Goal: Task Accomplishment & Management: Manage account settings

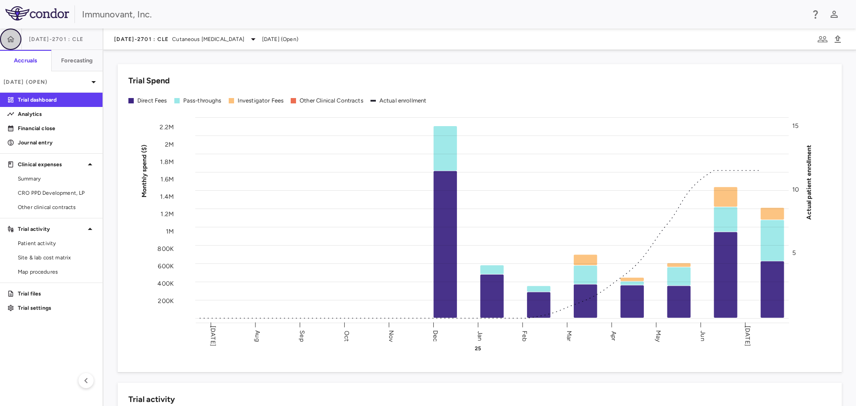
click at [10, 37] on icon "button" at bounding box center [11, 39] width 8 height 6
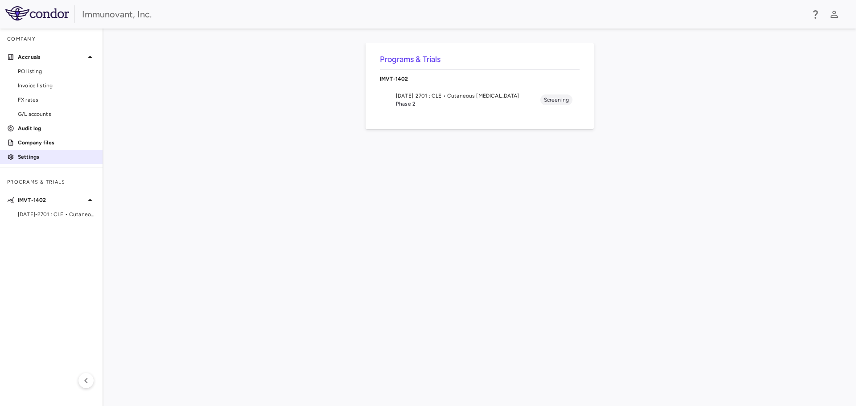
click at [38, 158] on p "Settings" at bounding box center [57, 157] width 78 height 8
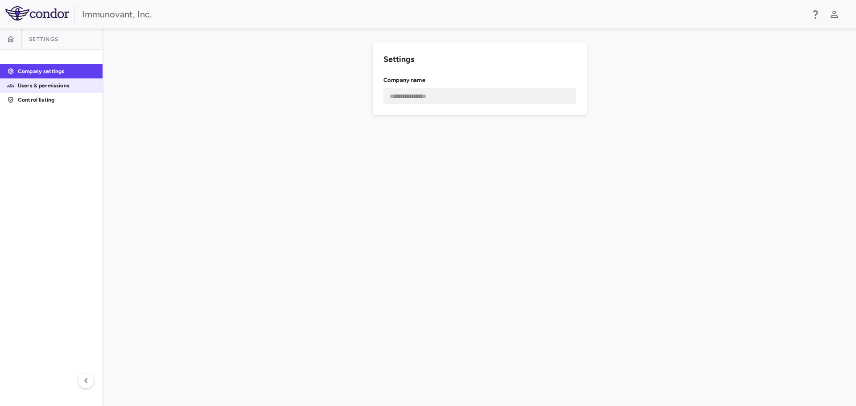
click at [43, 86] on p "Users & permissions" at bounding box center [57, 86] width 78 height 8
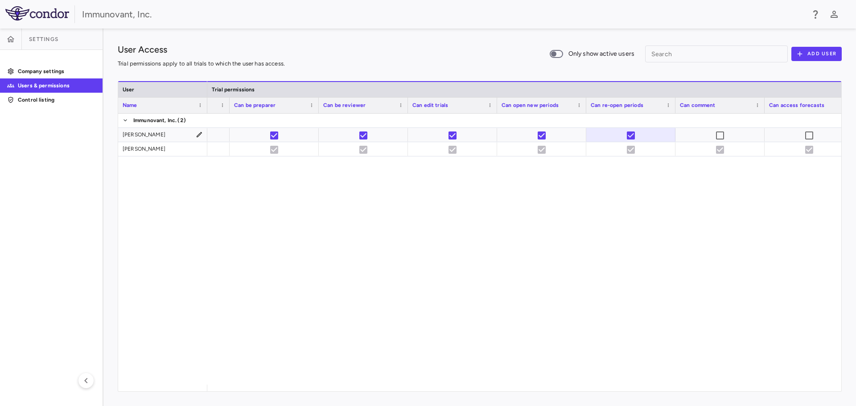
scroll to position [0, 846]
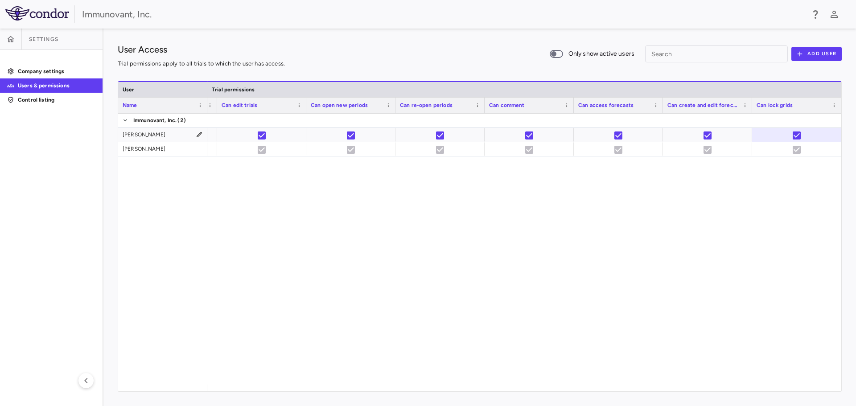
click at [665, 384] on div at bounding box center [524, 249] width 634 height 271
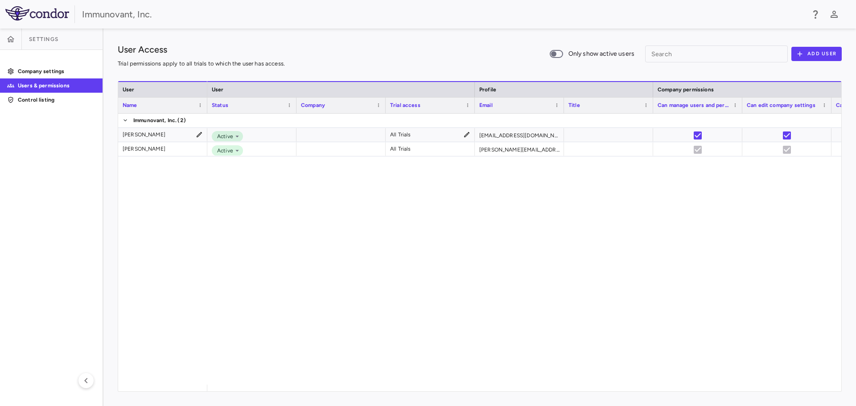
click at [430, 206] on div "Active All Trials akram.yanny@immunovant.com Active All Trials kimberly.roberts…" at bounding box center [524, 249] width 634 height 271
click at [341, 237] on div "Active All Trials akram.yanny@immunovant.com Active All Trials kimberly.roberts…" at bounding box center [524, 249] width 634 height 271
click at [11, 41] on icon "button" at bounding box center [11, 39] width 8 height 6
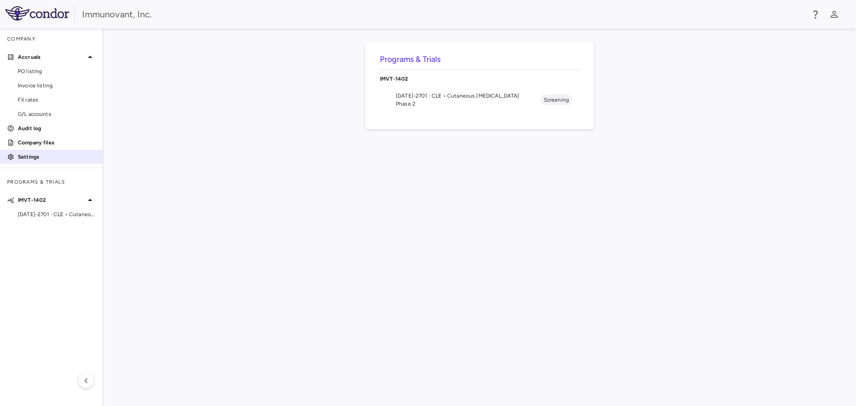
click at [30, 156] on p "Settings" at bounding box center [57, 157] width 78 height 8
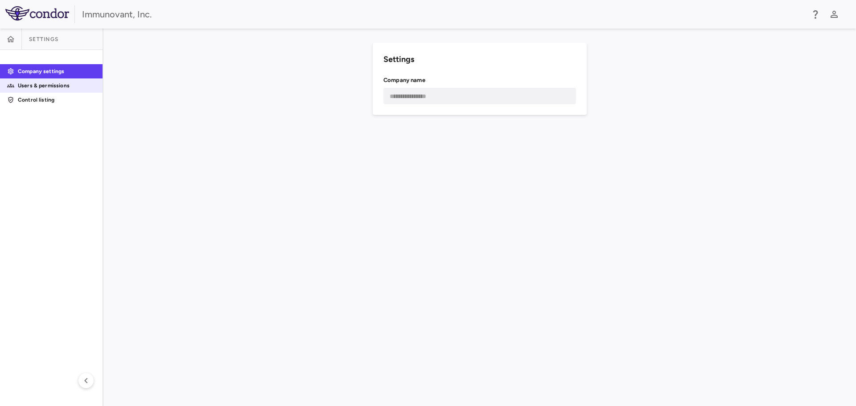
click at [35, 84] on p "Users & permissions" at bounding box center [57, 86] width 78 height 8
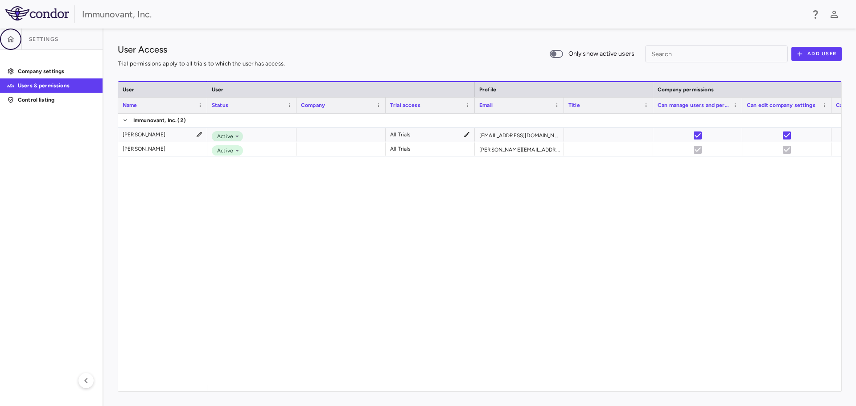
click at [9, 33] on button "button" at bounding box center [10, 39] width 21 height 21
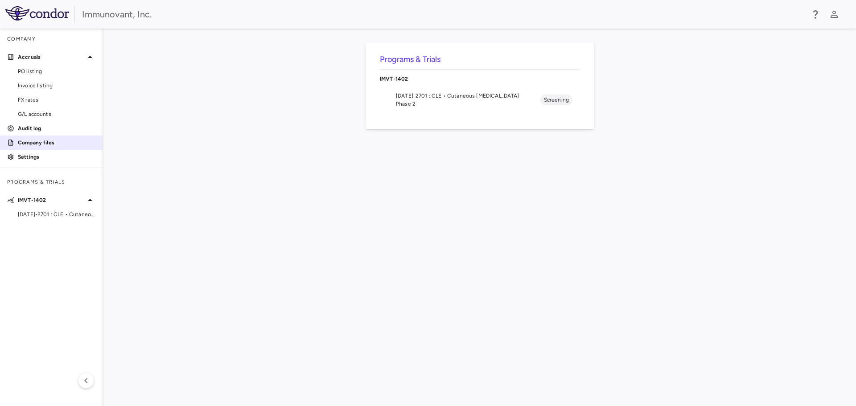
click at [33, 140] on p "Company files" at bounding box center [57, 143] width 78 height 8
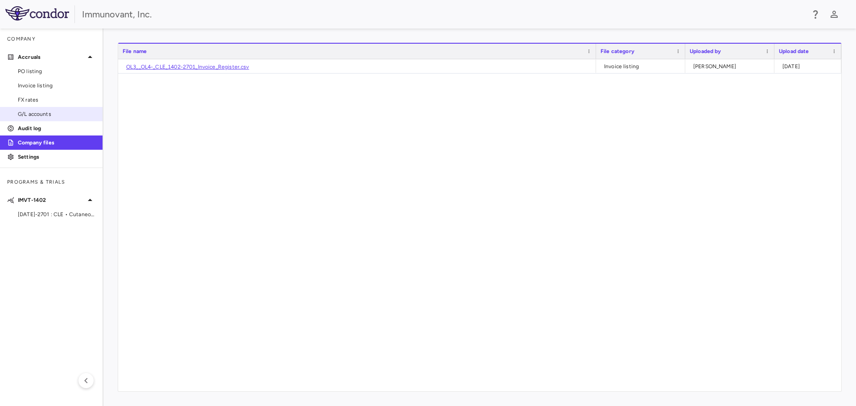
click at [33, 113] on span "G/L accounts" at bounding box center [57, 114] width 78 height 8
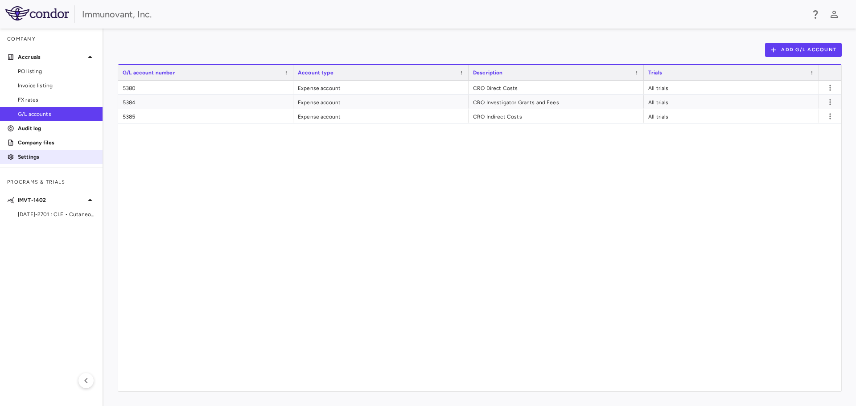
click at [33, 152] on link "Settings" at bounding box center [51, 156] width 103 height 13
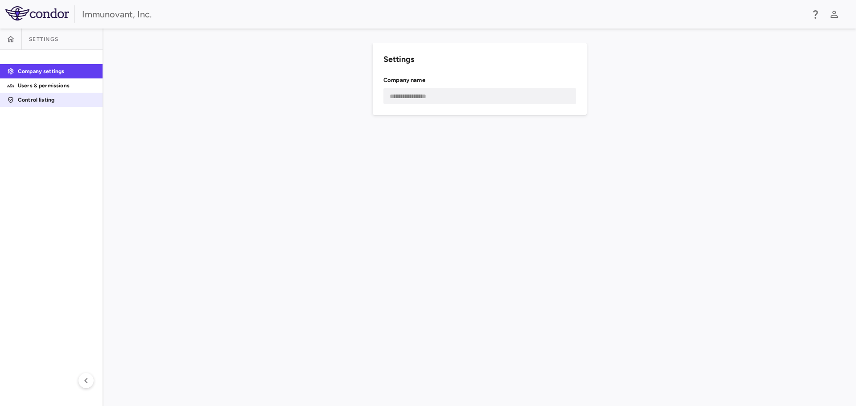
click at [29, 99] on p "Control listing" at bounding box center [57, 100] width 78 height 8
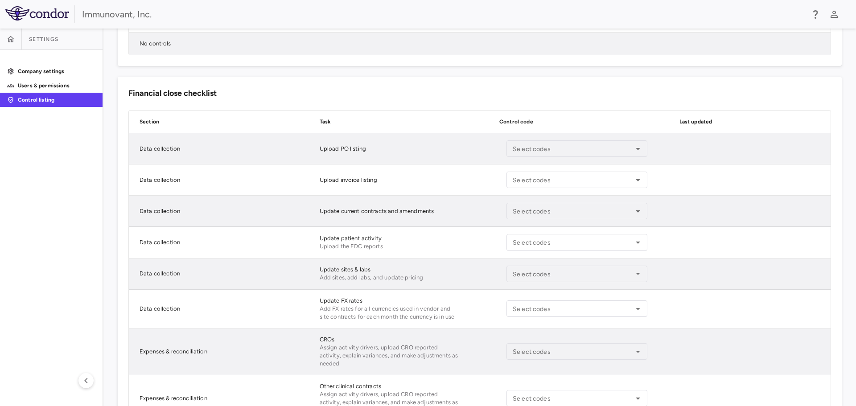
scroll to position [204, 0]
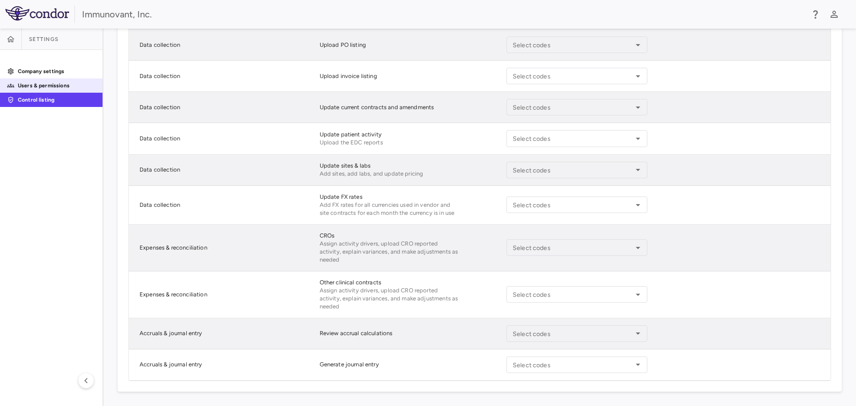
click at [46, 85] on p "Users & permissions" at bounding box center [57, 86] width 78 height 8
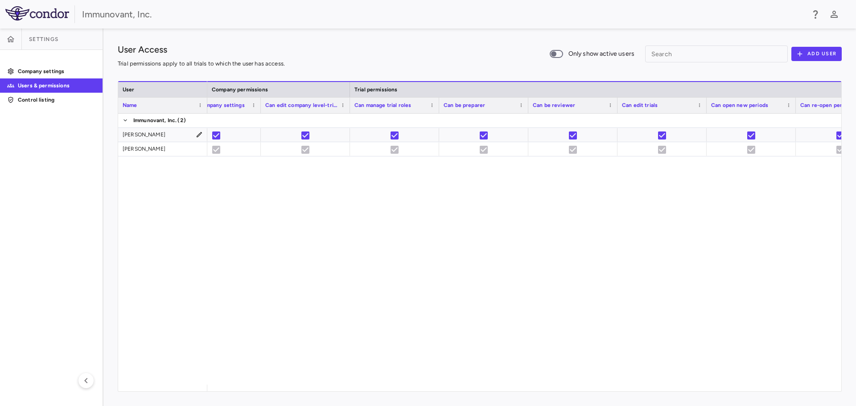
scroll to position [0, 660]
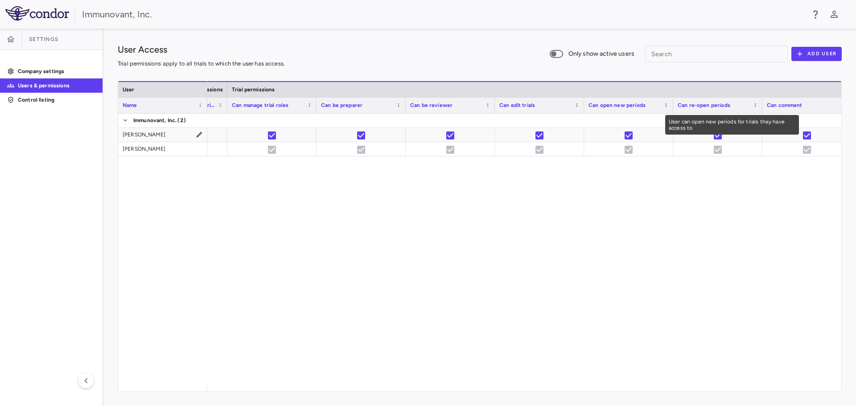
click at [665, 107] on span at bounding box center [665, 105] width 5 height 5
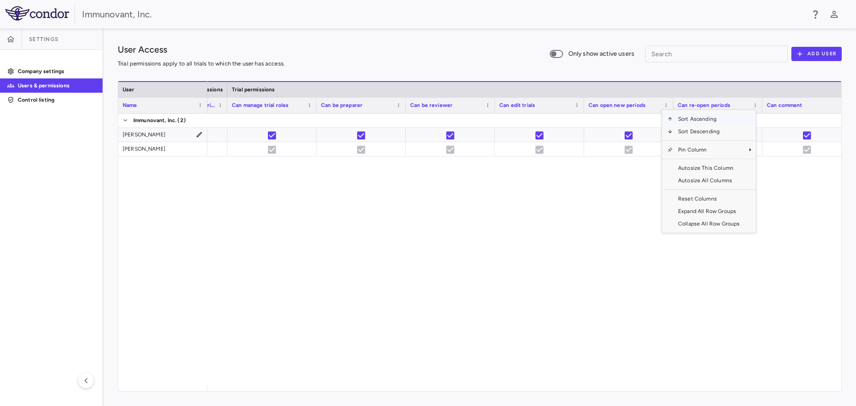
click at [624, 185] on div at bounding box center [524, 249] width 634 height 271
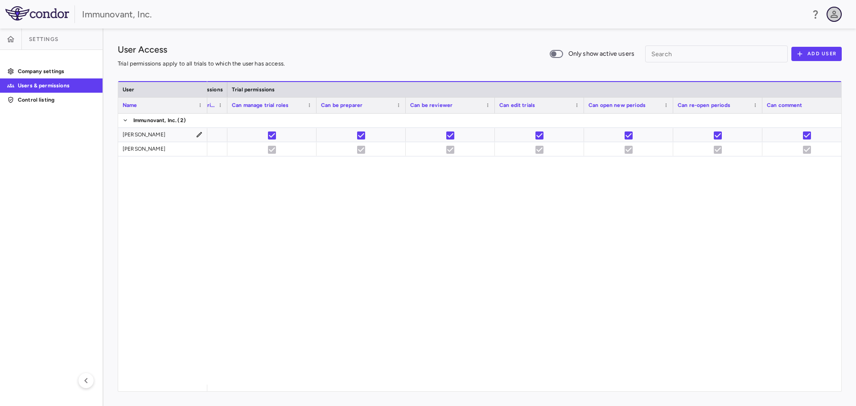
click at [839, 12] on icon "button" at bounding box center [834, 14] width 11 height 11
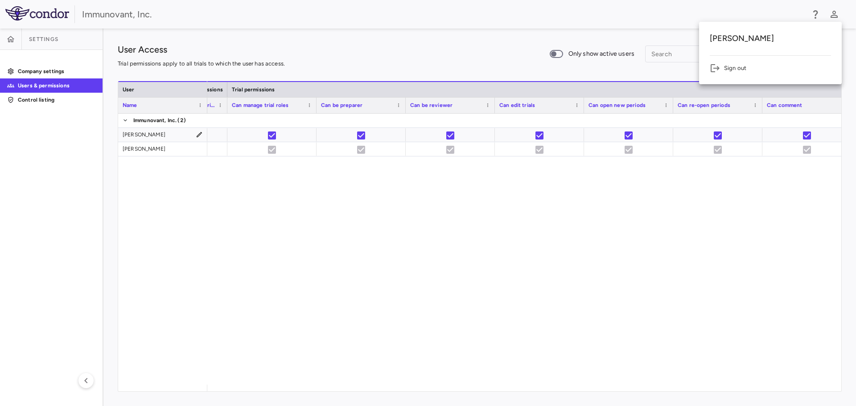
click at [799, 12] on div at bounding box center [428, 203] width 856 height 406
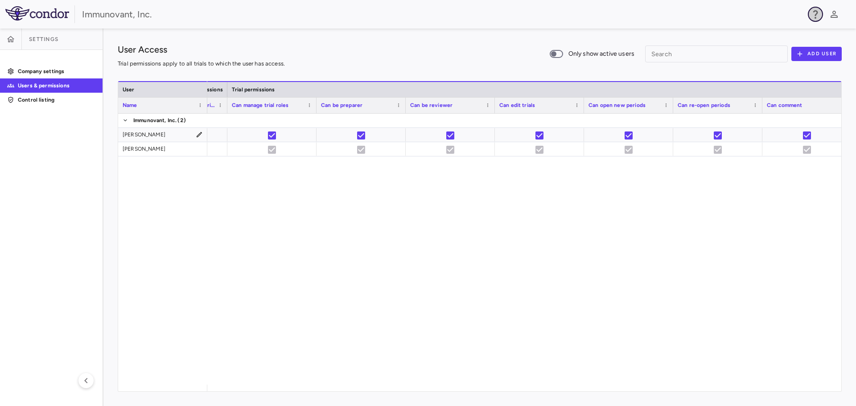
click at [815, 14] on icon "button" at bounding box center [815, 14] width 5 height 8
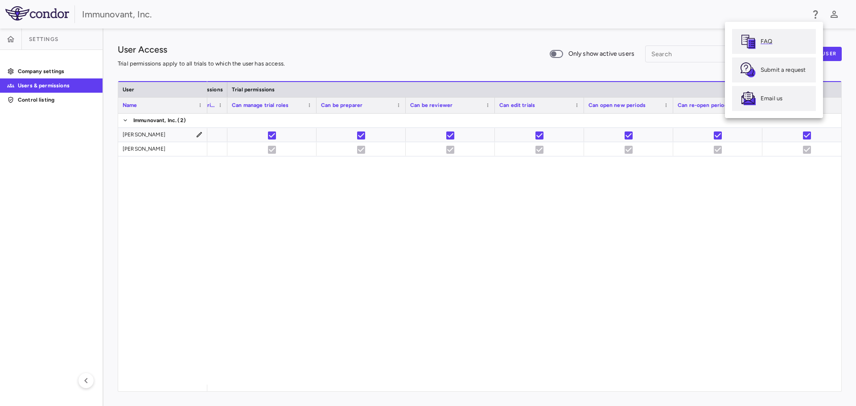
click at [762, 38] on p "FAQ" at bounding box center [767, 41] width 12 height 8
click at [356, 49] on div at bounding box center [428, 203] width 856 height 406
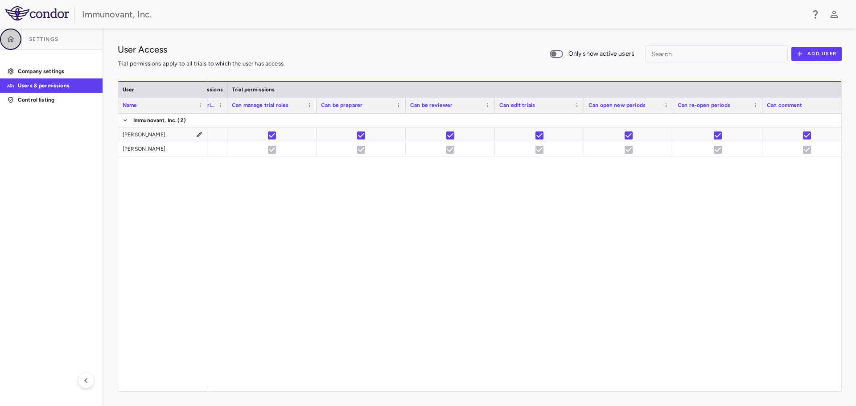
click at [8, 37] on icon "button" at bounding box center [10, 39] width 9 height 9
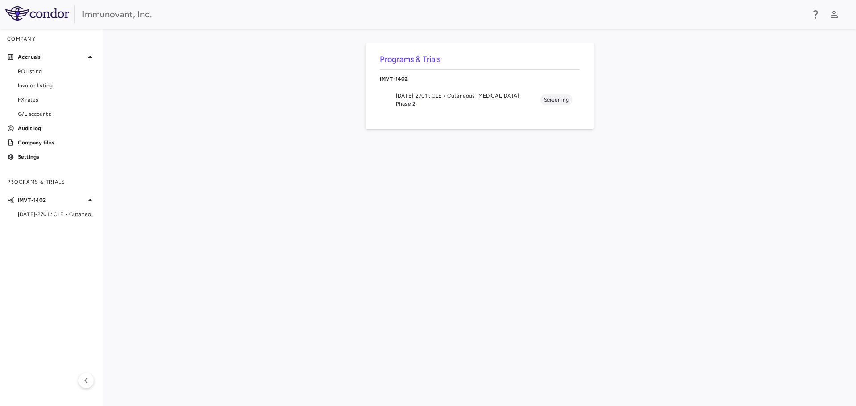
drag, startPoint x: 478, startPoint y: 99, endPoint x: 561, endPoint y: 102, distance: 83.9
click at [478, 99] on span "1402-2701 : CLE • Cutaneous Lupus Erythematosus" at bounding box center [468, 96] width 144 height 8
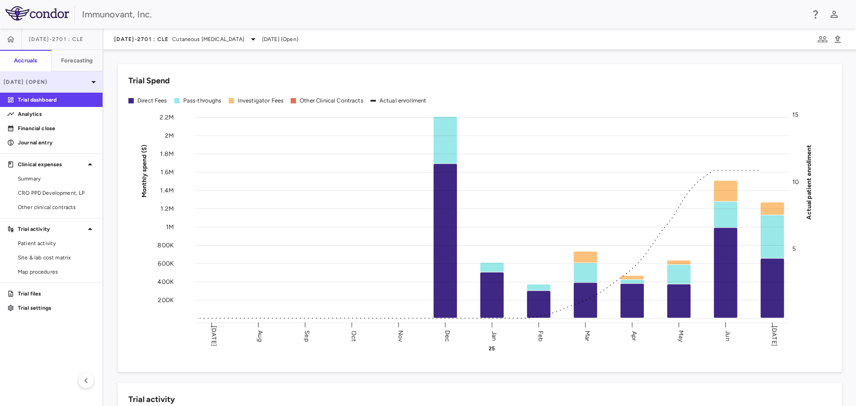
click at [92, 78] on icon at bounding box center [93, 82] width 11 height 11
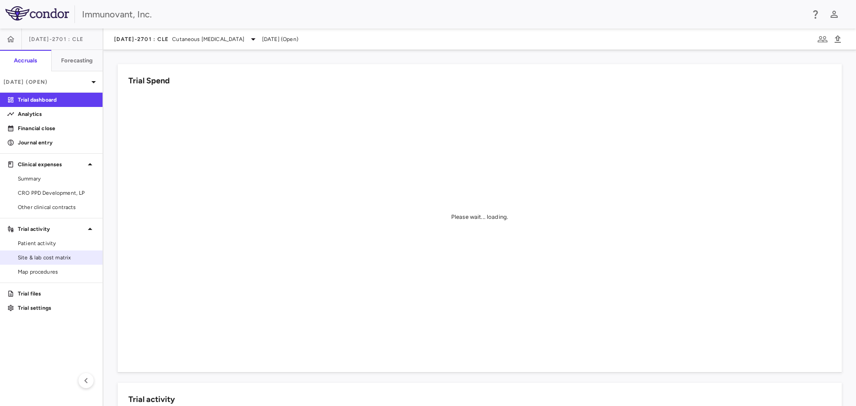
click at [56, 257] on span "Site & lab cost matrix" at bounding box center [57, 258] width 78 height 8
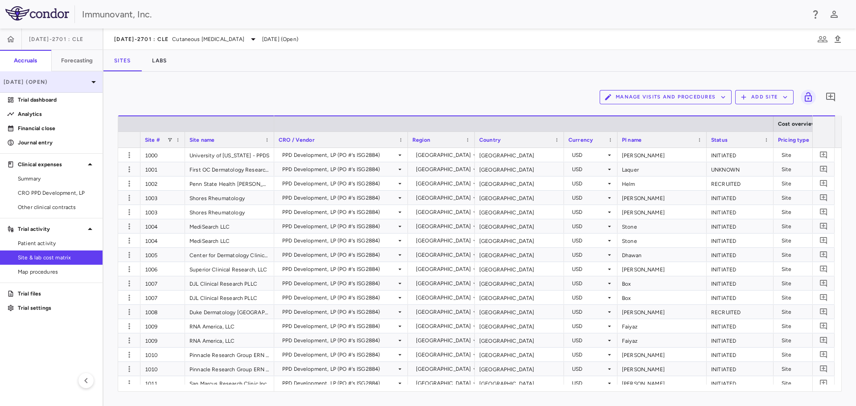
click at [61, 81] on p "[DATE] (Open)" at bounding box center [46, 82] width 85 height 8
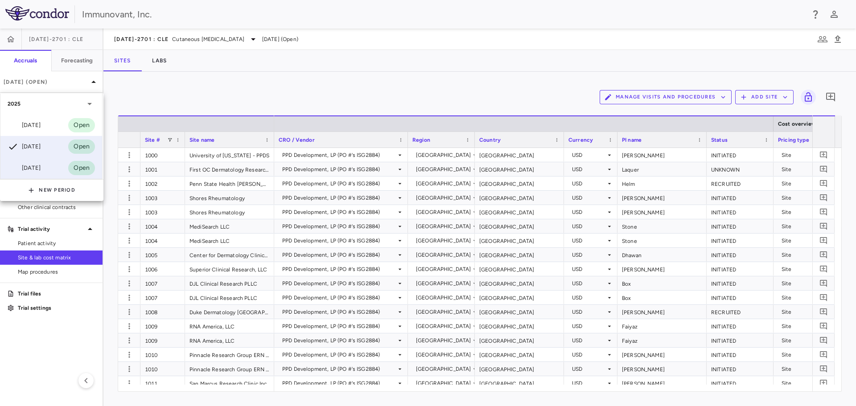
click at [48, 167] on div "[DATE] Open" at bounding box center [51, 167] width 102 height 21
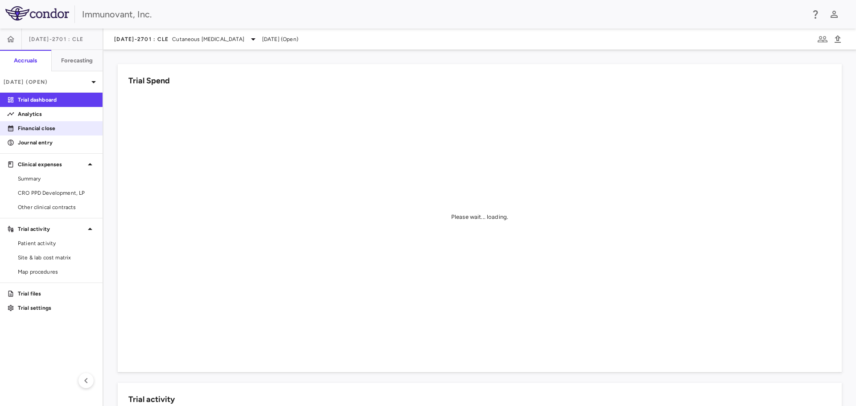
click at [41, 129] on p "Financial close" at bounding box center [57, 128] width 78 height 8
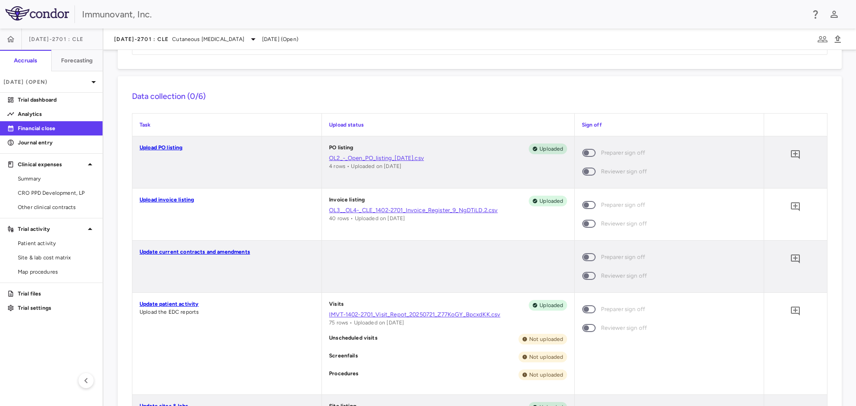
scroll to position [178, 0]
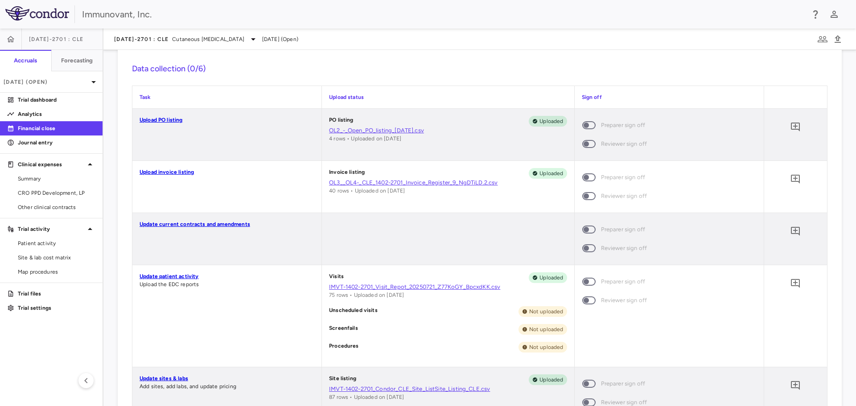
click at [461, 286] on link "IMVT-1402-2701_Visit_Repot_20250721_Z77KoGY_BpcxdKK.csv" at bounding box center [448, 287] width 238 height 8
click at [174, 279] on link "Update patient activity" at bounding box center [169, 276] width 59 height 6
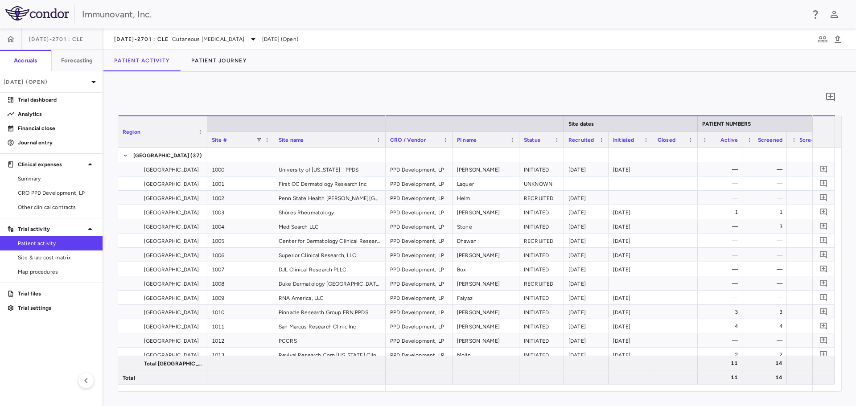
drag, startPoint x: 432, startPoint y: 392, endPoint x: 473, endPoint y: 393, distance: 40.6
click at [473, 393] on div "0 Region Drag here to set column labels Region Site # Site name 1" at bounding box center [479, 239] width 753 height 334
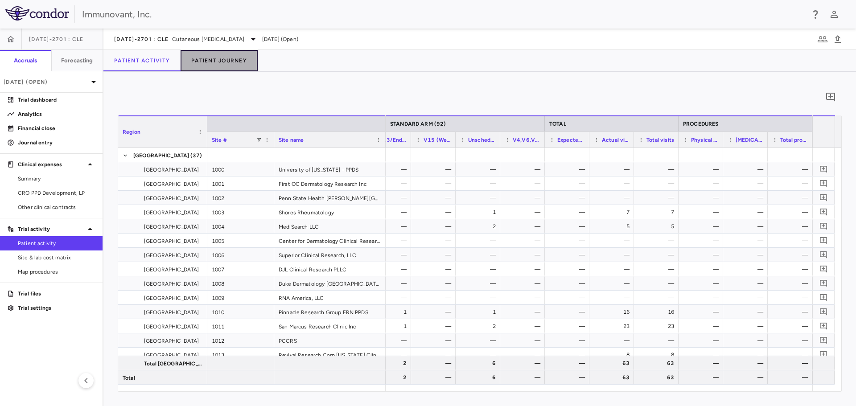
click at [229, 66] on button "Patient Journey" at bounding box center [219, 60] width 77 height 21
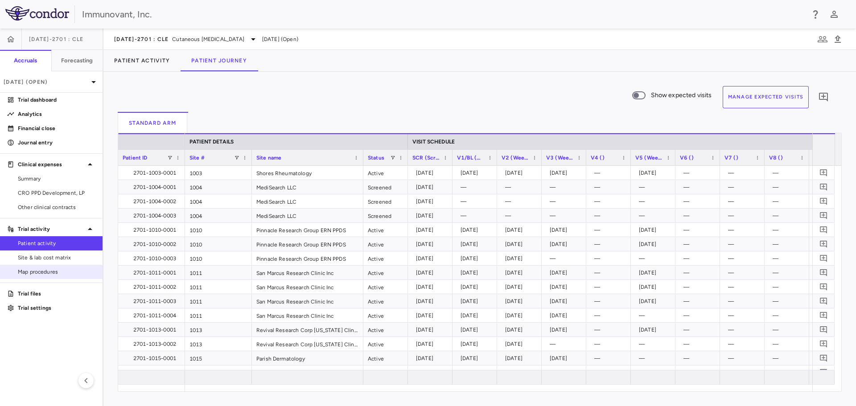
click at [33, 272] on span "Map procedures" at bounding box center [57, 272] width 78 height 8
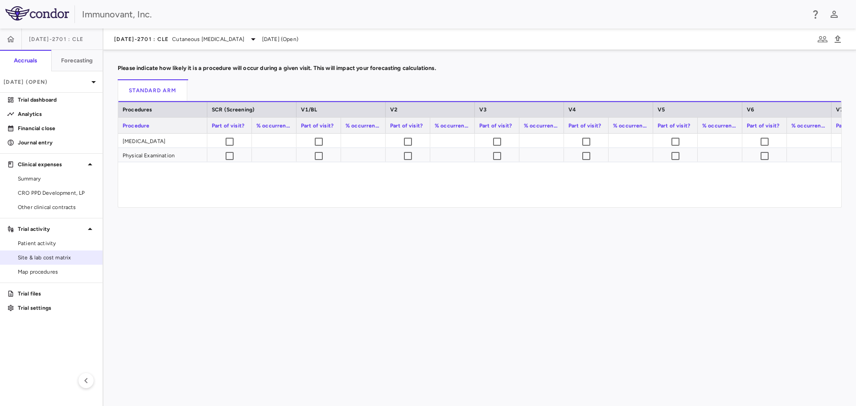
click at [31, 259] on span "Site & lab cost matrix" at bounding box center [57, 258] width 78 height 8
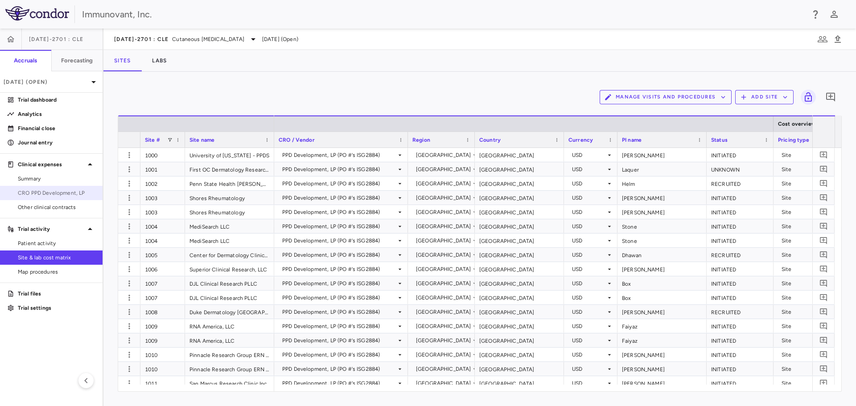
click at [39, 189] on span "CRO PPD Development, LP" at bounding box center [57, 193] width 78 height 8
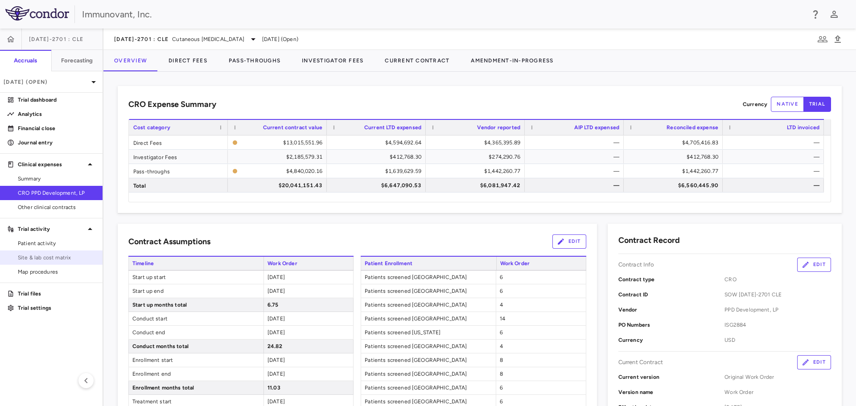
click at [47, 257] on span "Site & lab cost matrix" at bounding box center [57, 258] width 78 height 8
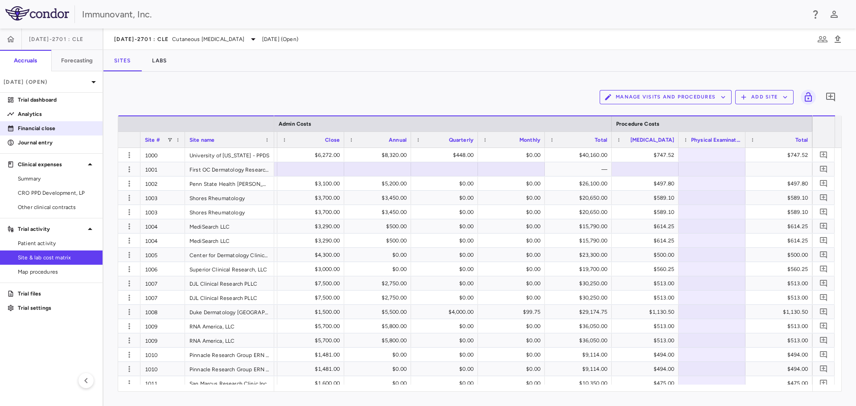
click at [33, 130] on p "Financial close" at bounding box center [57, 128] width 78 height 8
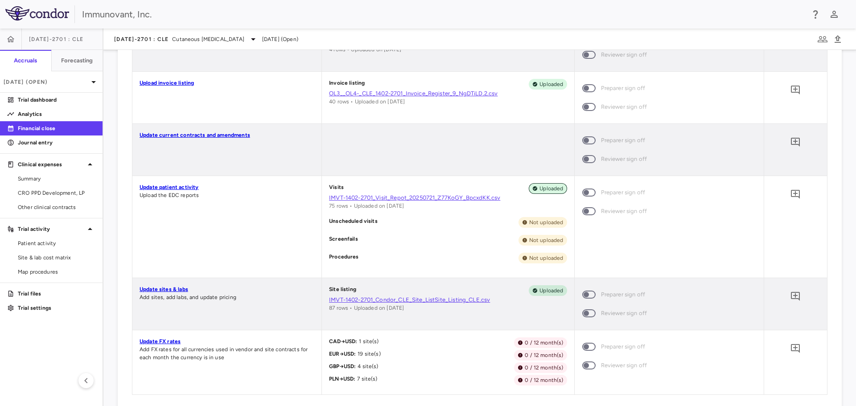
click at [545, 188] on span "Uploaded" at bounding box center [551, 189] width 31 height 8
